Goal: Task Accomplishment & Management: Manage account settings

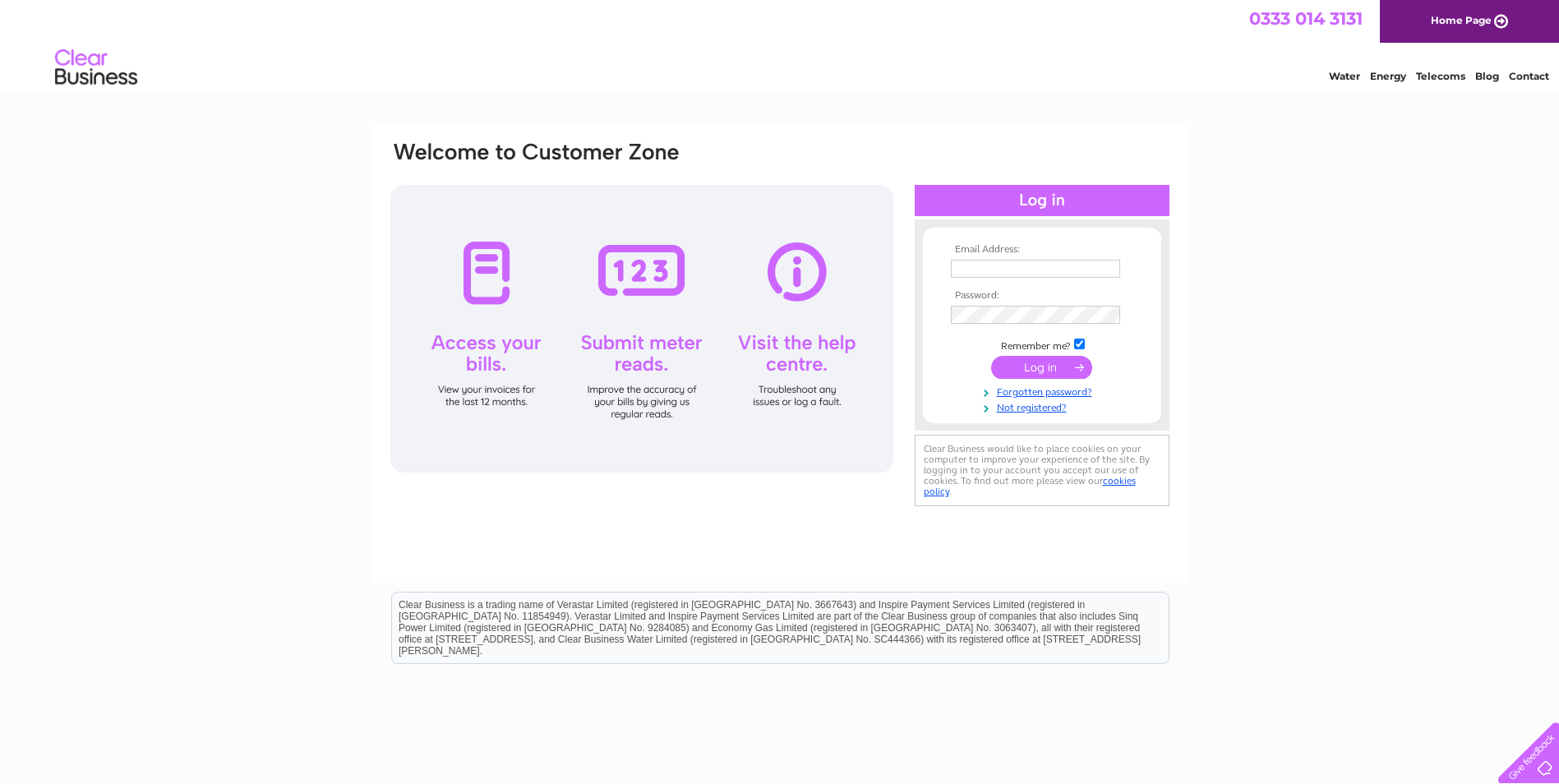
type input "alexis@waspsstudios.org.uk"
click at [1071, 370] on input "submit" at bounding box center [1041, 367] width 101 height 23
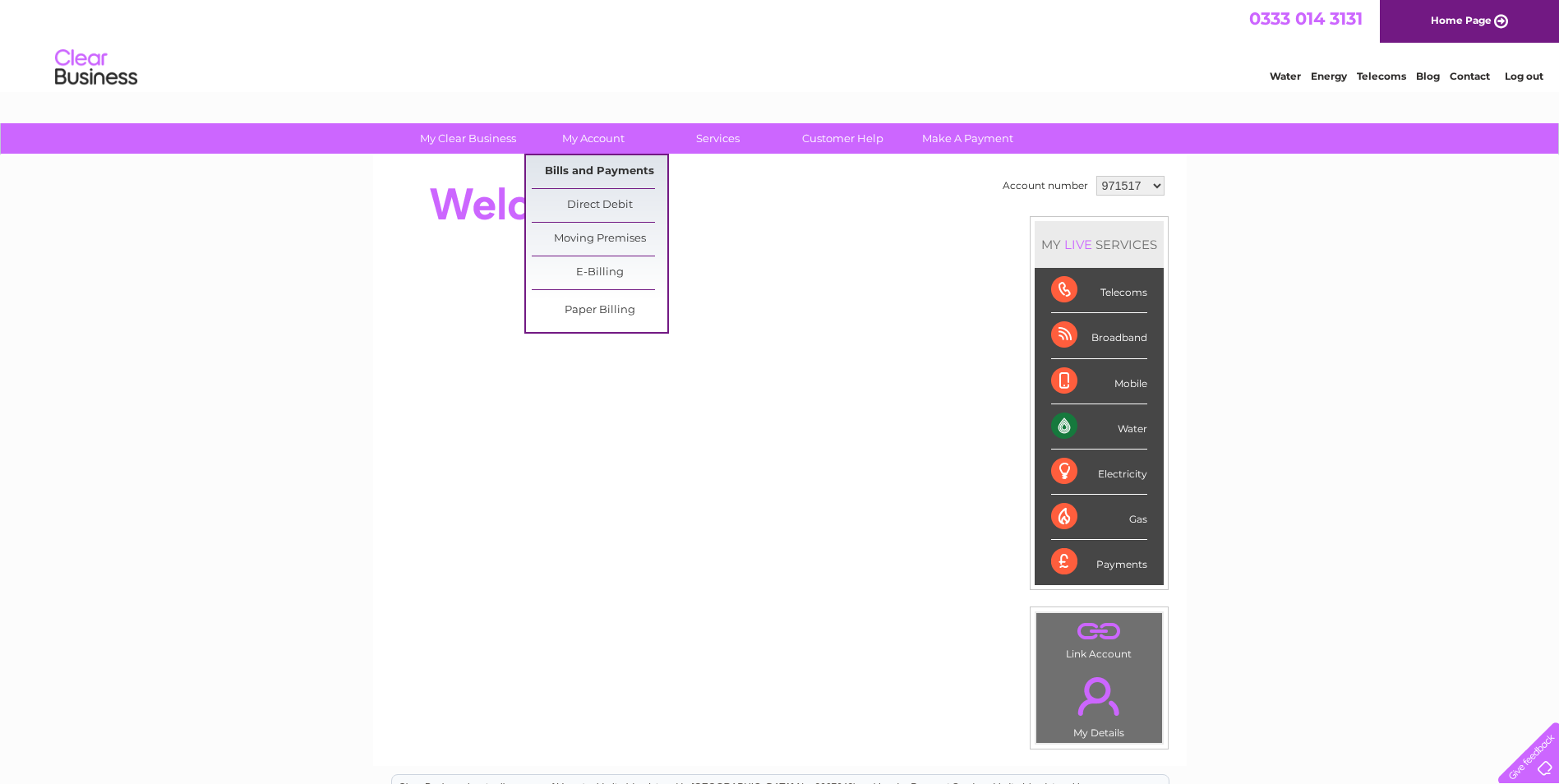
click at [627, 173] on link "Bills and Payments" at bounding box center [600, 172] width 136 height 33
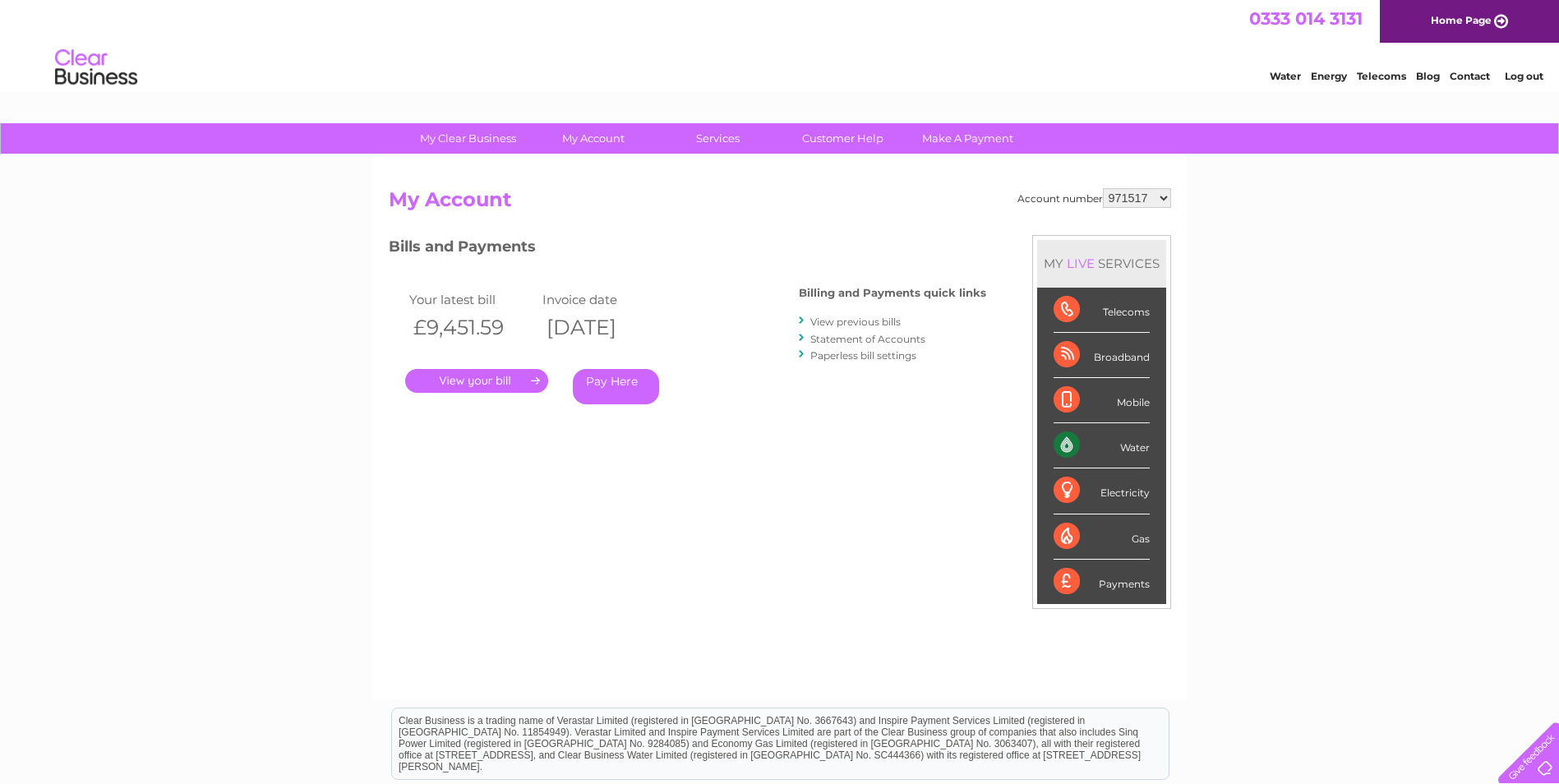
click at [859, 323] on link "View previous bills" at bounding box center [855, 321] width 91 height 12
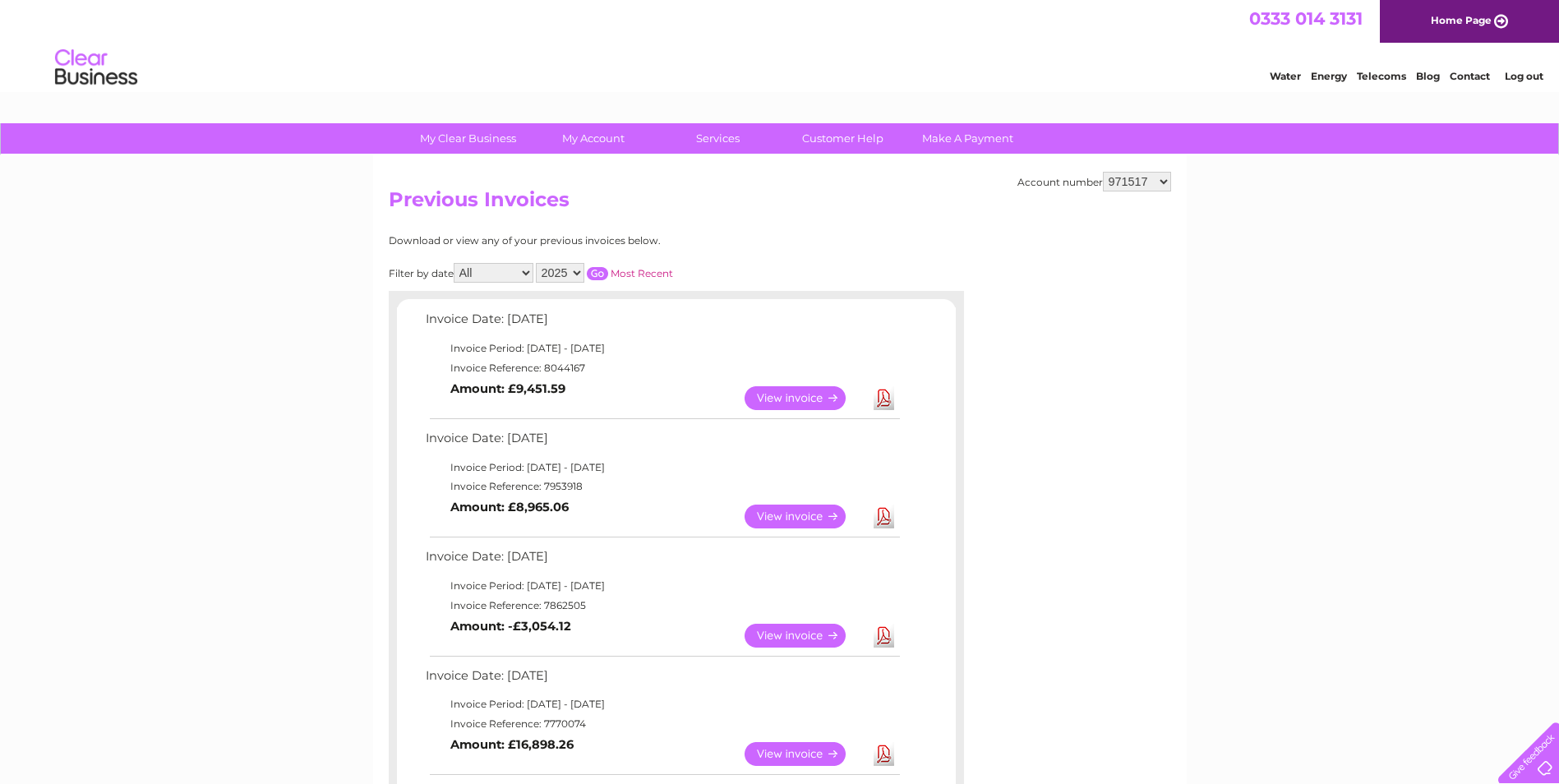
click at [1521, 76] on link "Log out" at bounding box center [1524, 76] width 39 height 12
